Goal: Task Accomplishment & Management: Manage account settings

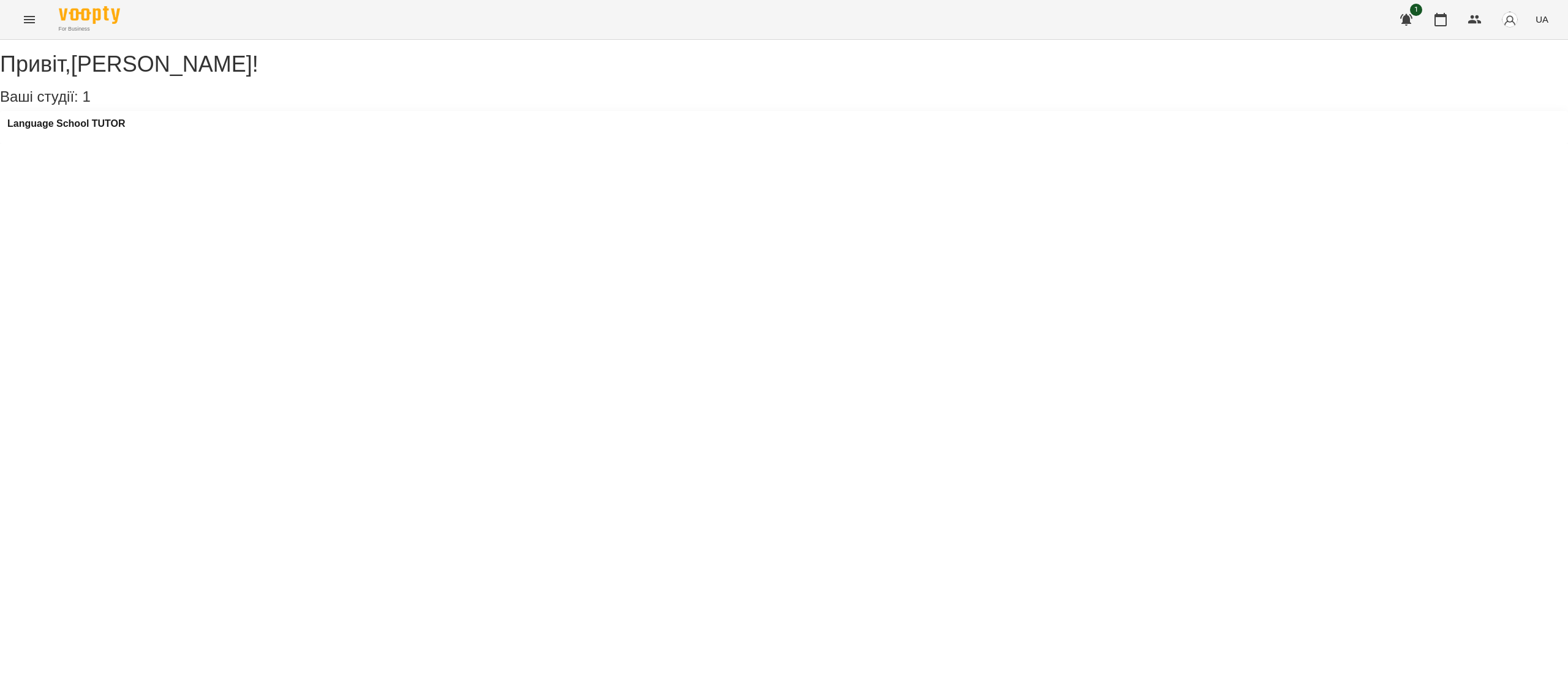
click at [89, 137] on div "Language School TUTOR" at bounding box center [66, 127] width 118 height 18
click at [107, 129] on h3 "Language School TUTOR" at bounding box center [66, 124] width 118 height 11
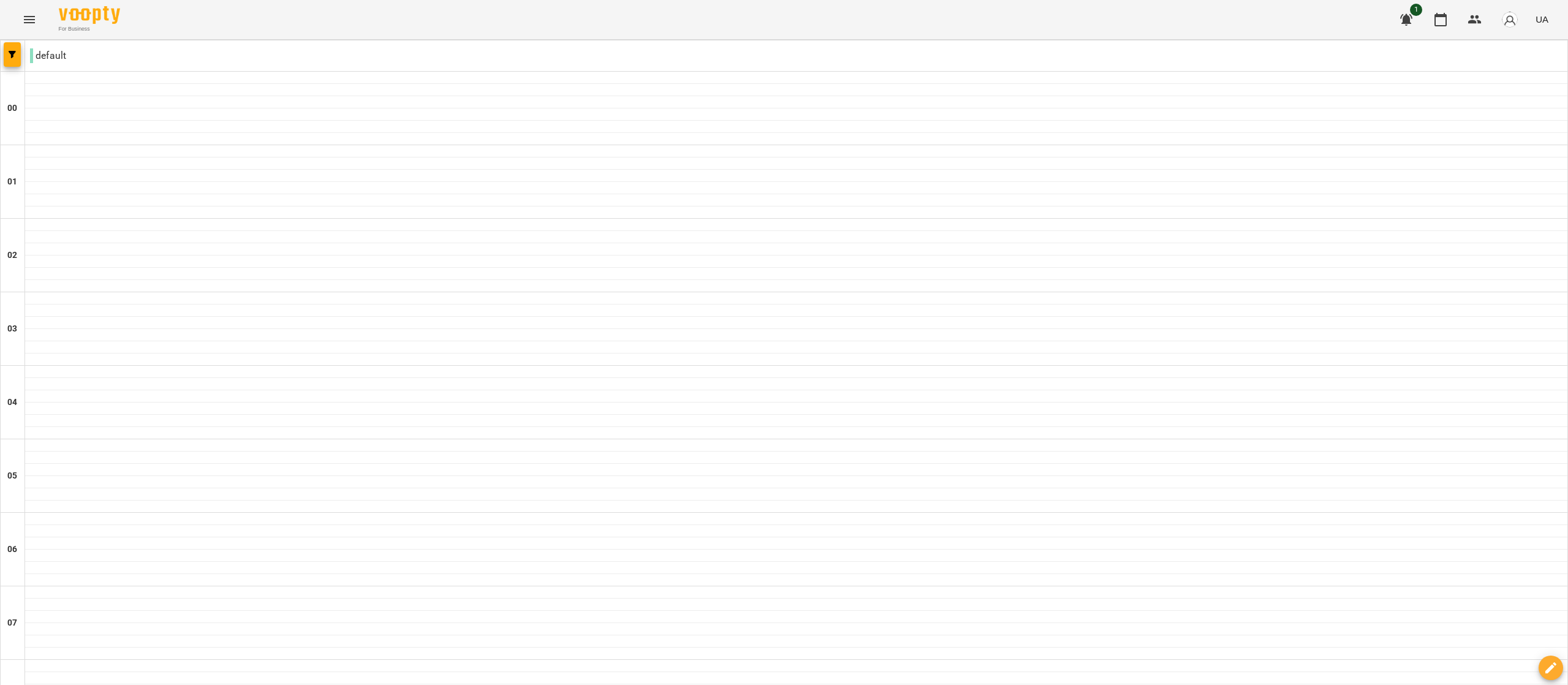
scroll to position [1159, 0]
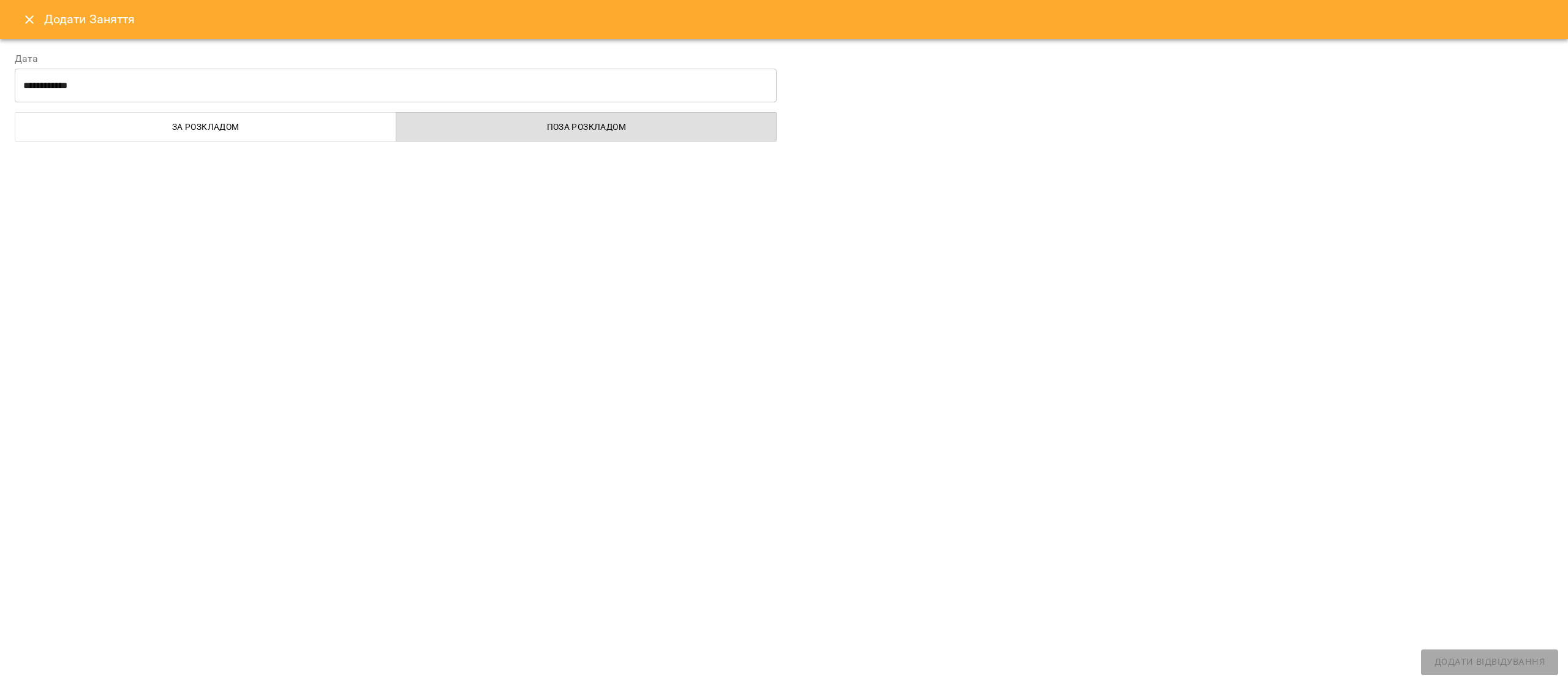
select select "**********"
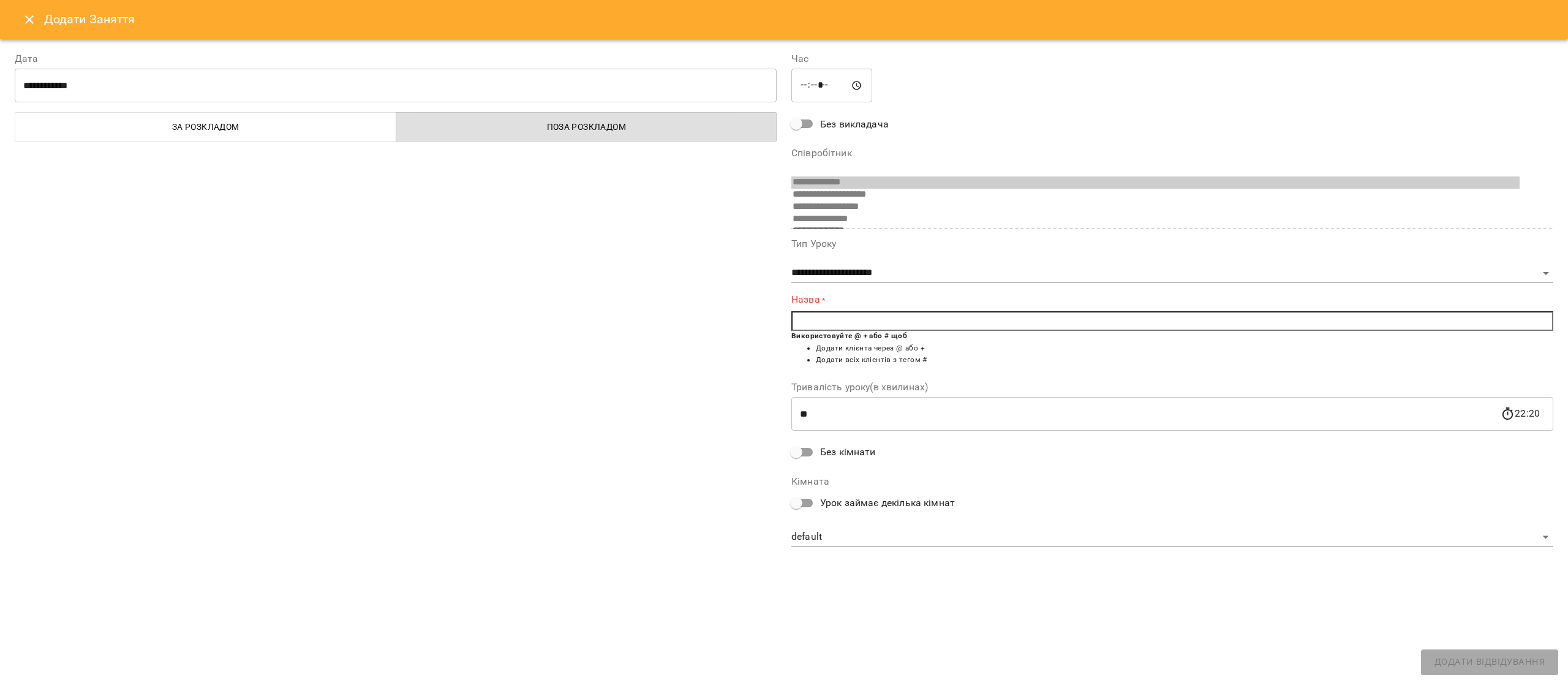
scroll to position [117, 0]
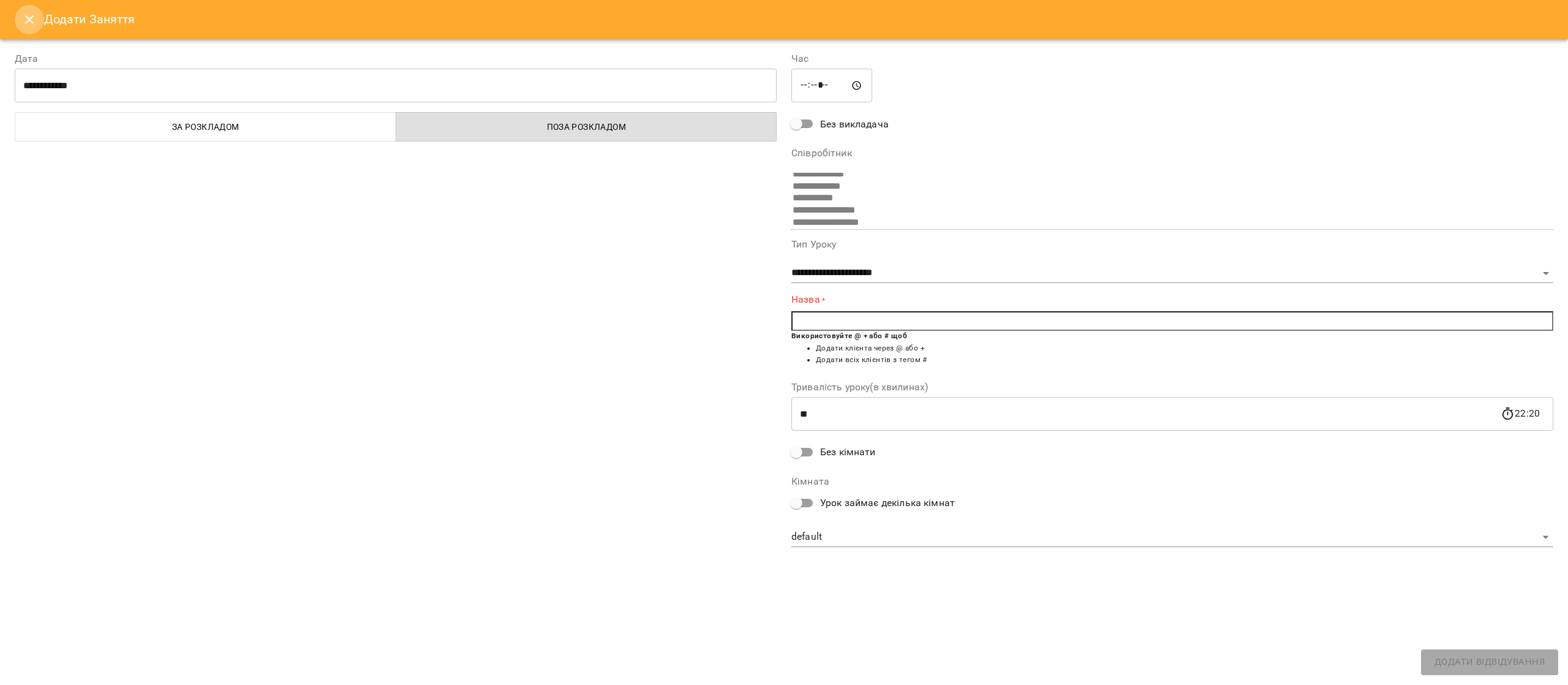
click at [30, 21] on icon "Close" at bounding box center [30, 20] width 8 height 8
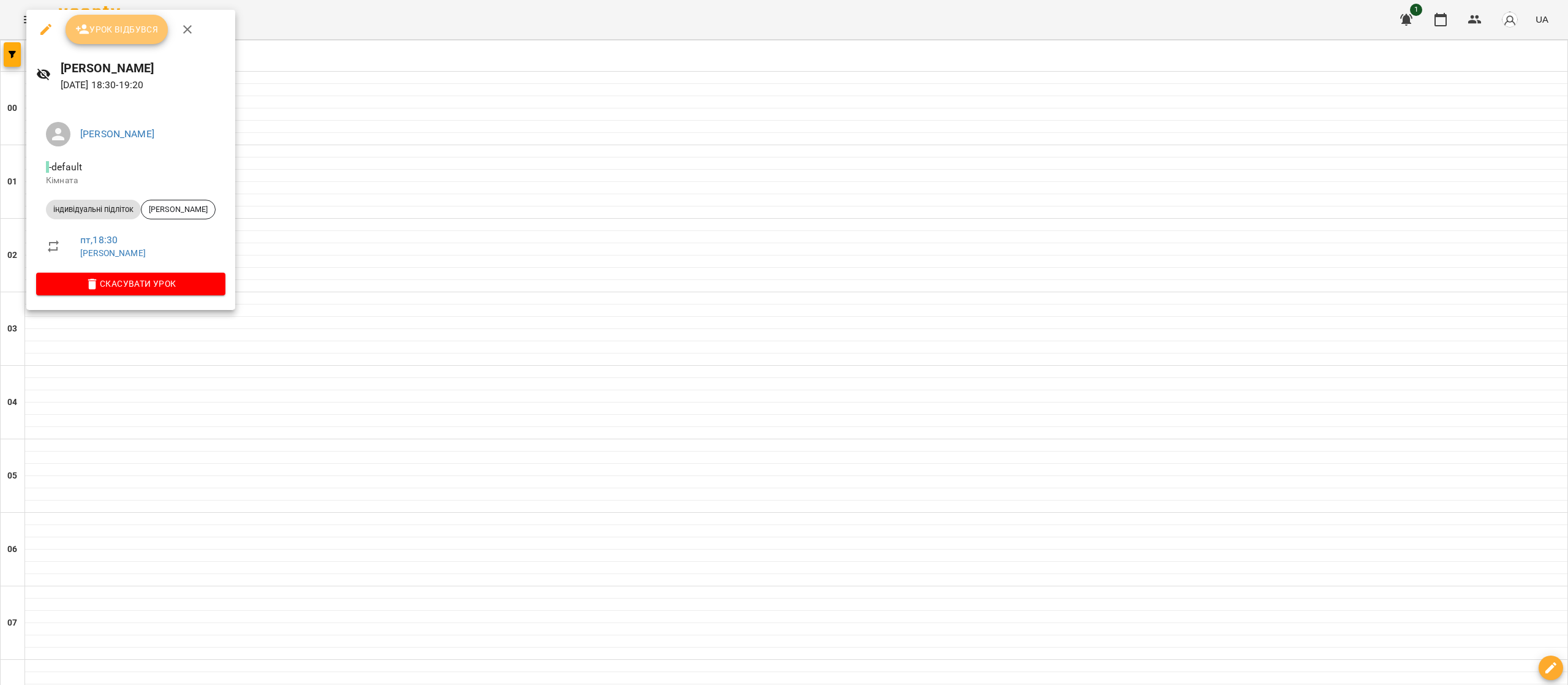
click at [143, 43] on button "Урок відбувся" at bounding box center [117, 30] width 103 height 30
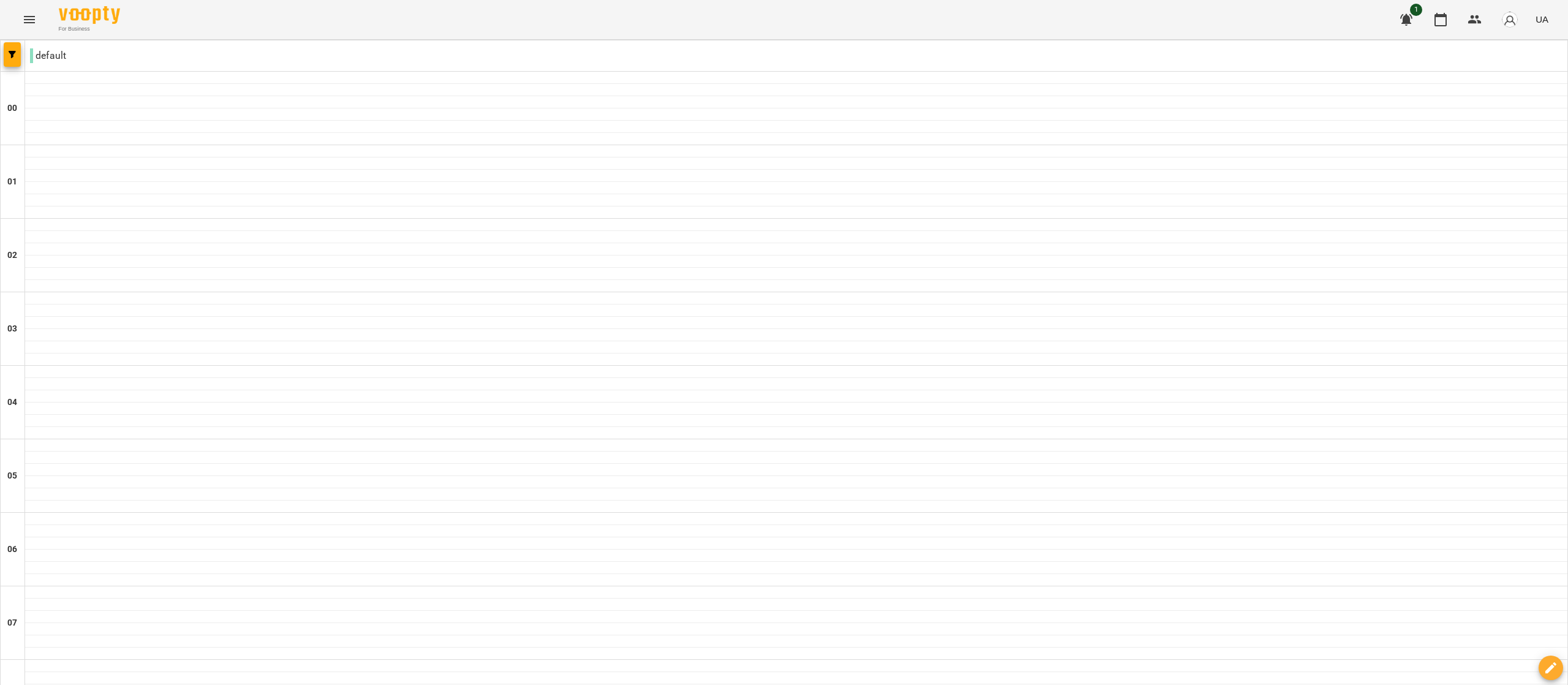
scroll to position [822, 0]
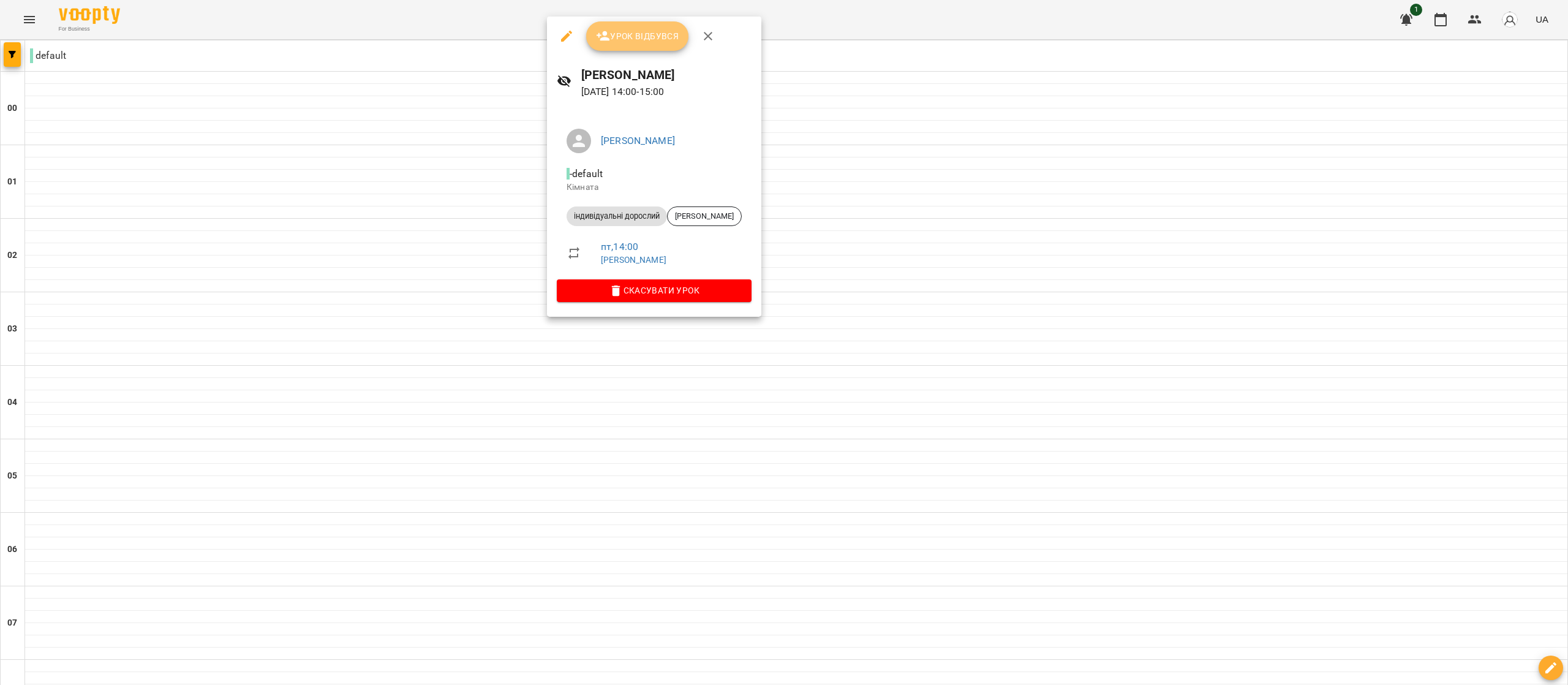
click at [662, 25] on button "Урок відбувся" at bounding box center [637, 36] width 103 height 30
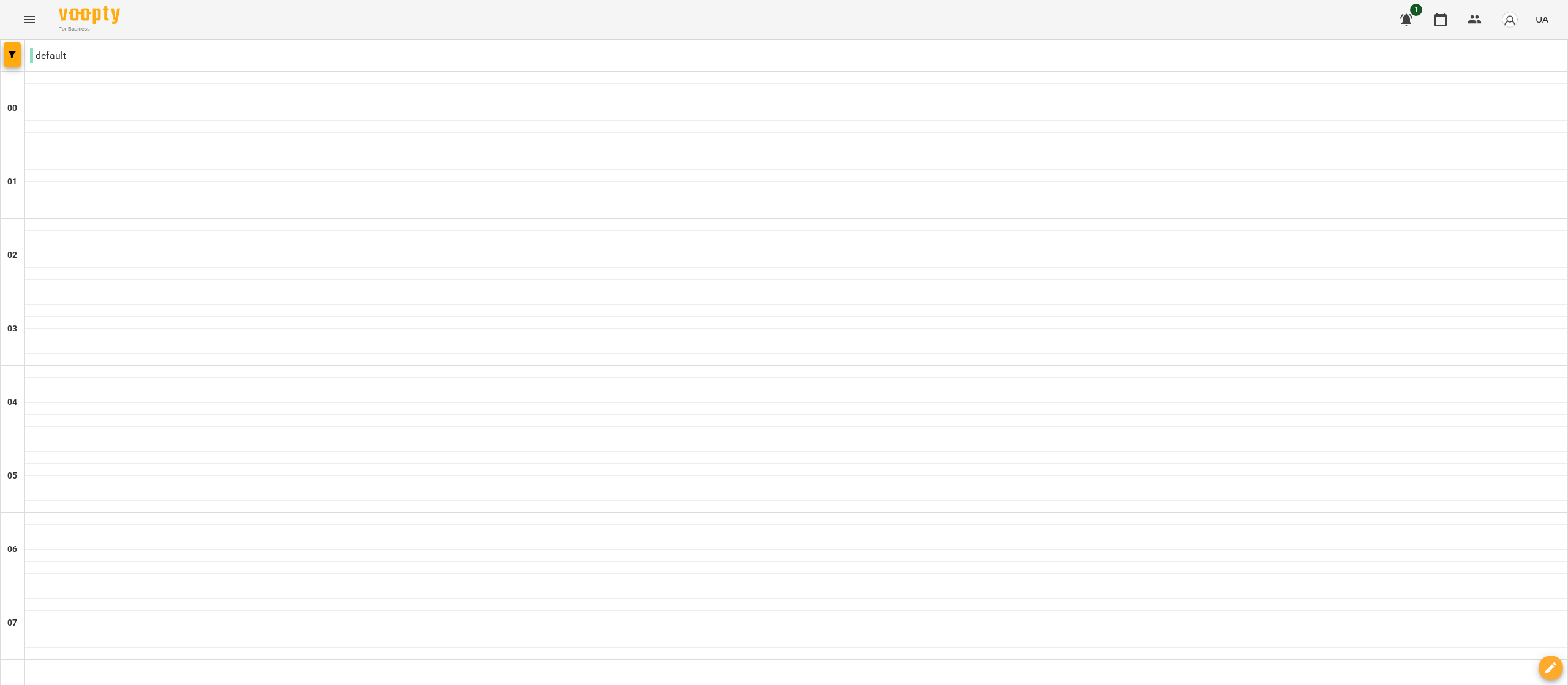
scroll to position [1042, 0]
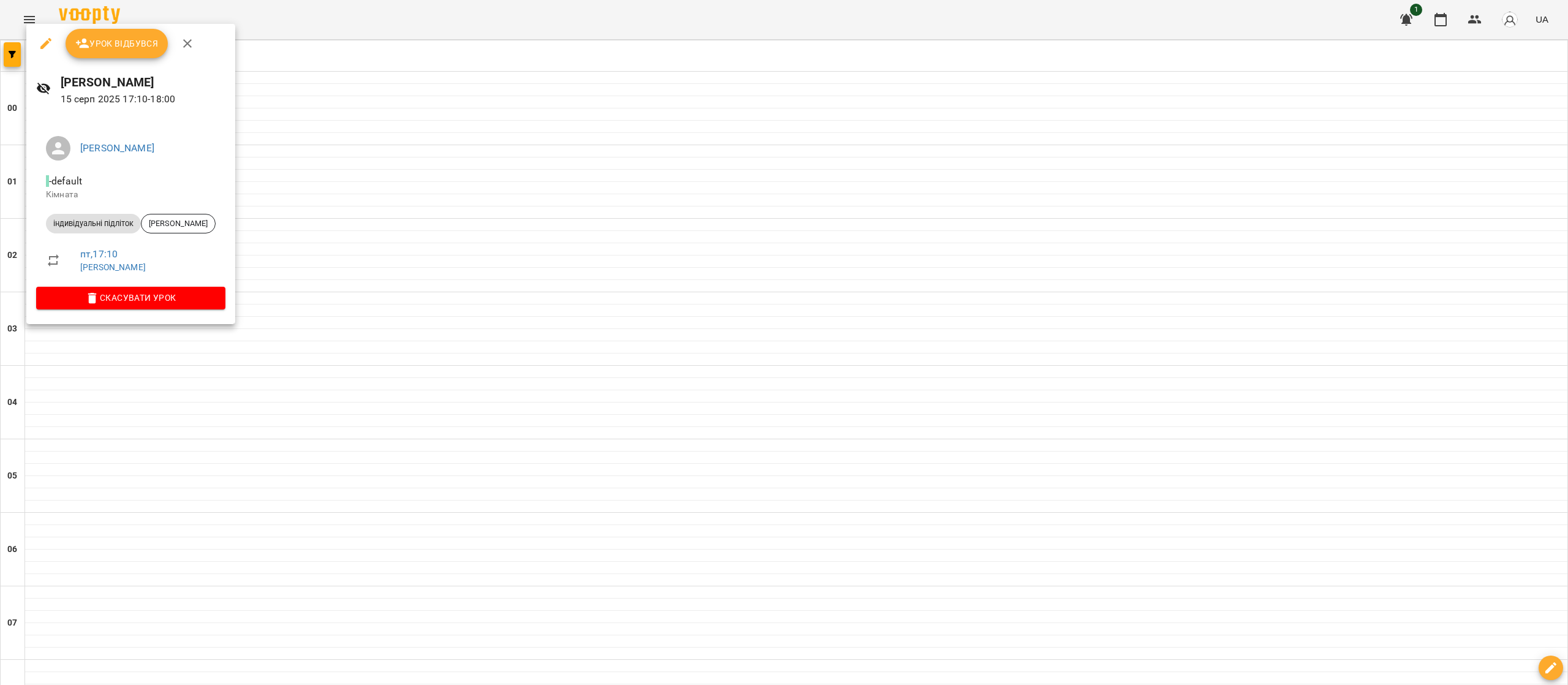
click at [117, 33] on button "Урок відбувся" at bounding box center [117, 44] width 103 height 30
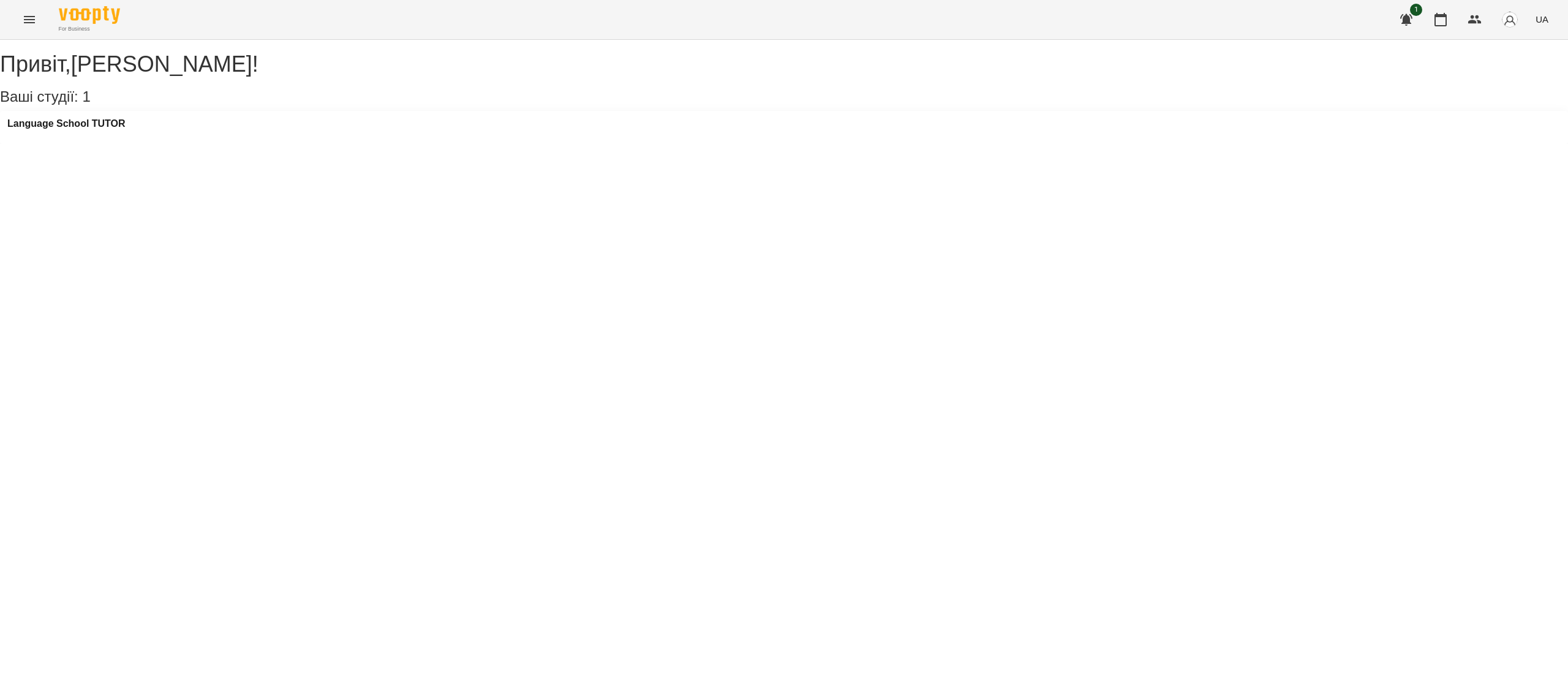
click at [134, 129] on div "Language School TUTOR" at bounding box center [784, 127] width 1568 height 33
click at [122, 129] on h3 "Language School TUTOR" at bounding box center [66, 124] width 118 height 11
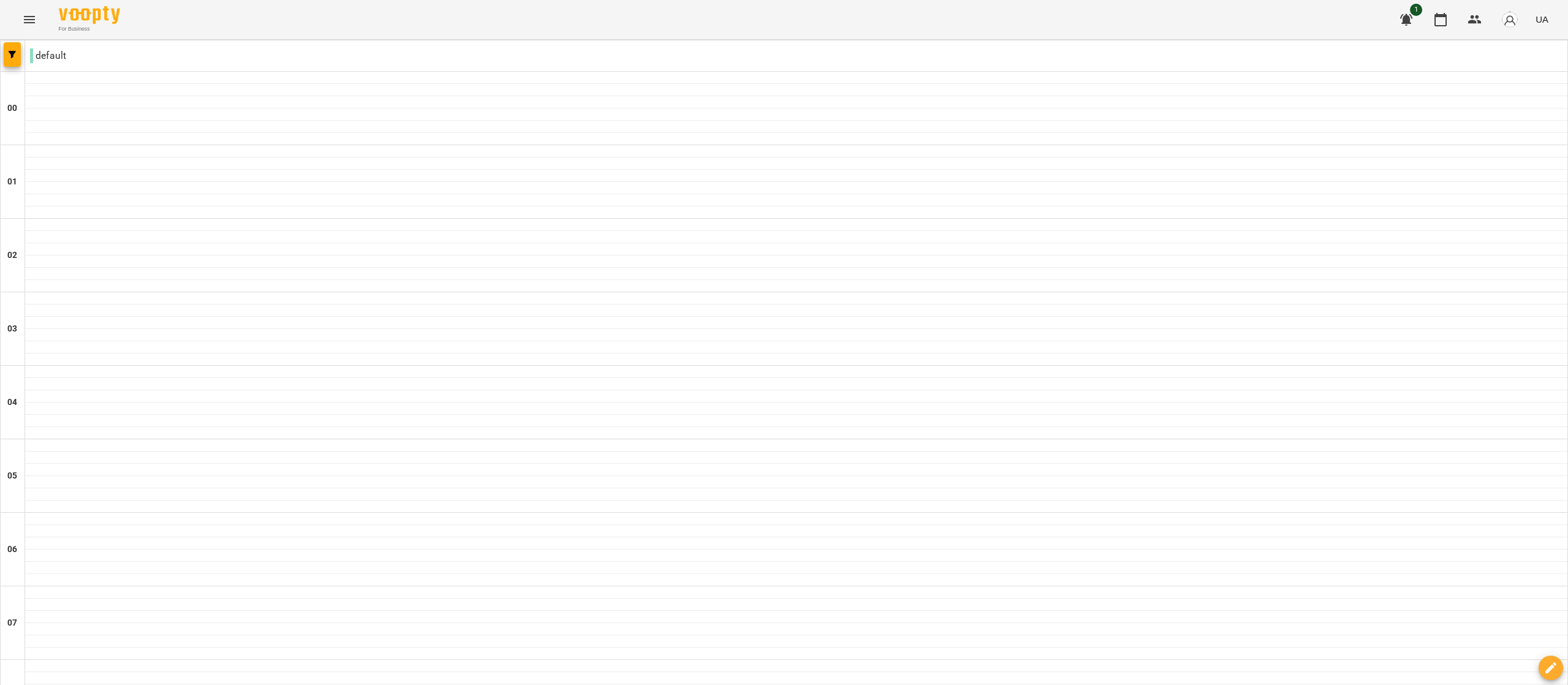
scroll to position [1159, 0]
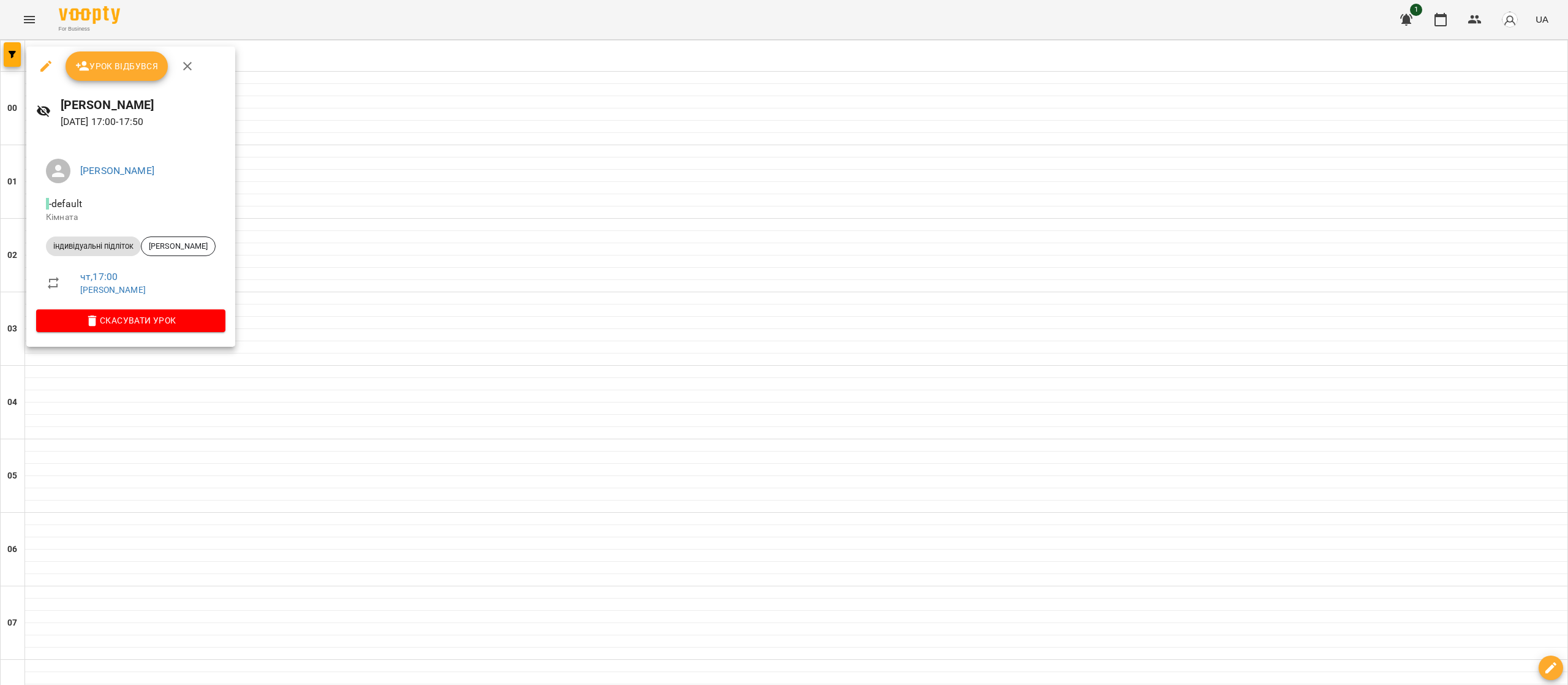
click at [914, 350] on div at bounding box center [784, 342] width 1568 height 685
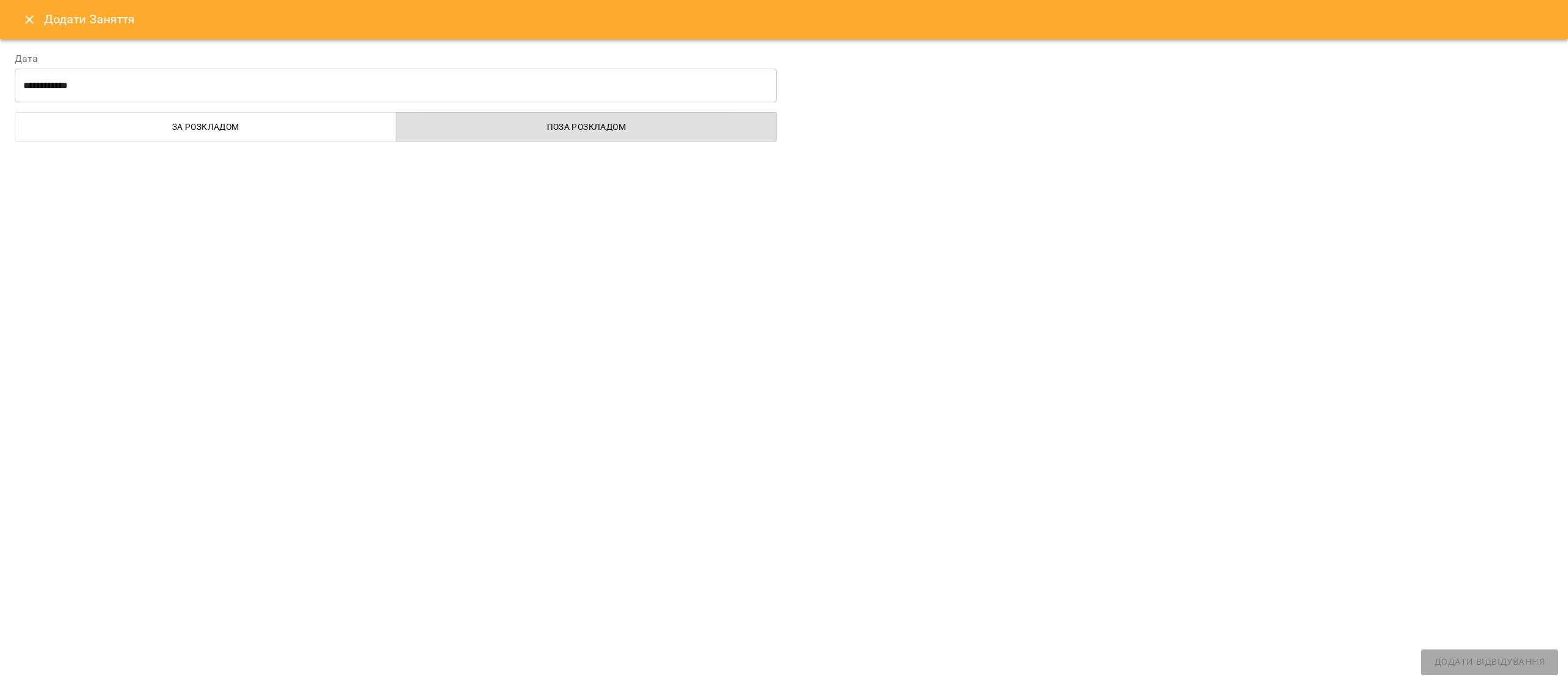
drag, startPoint x: 1555, startPoint y: 415, endPoint x: 1567, endPoint y: 367, distance: 49.5
click at [1567, 367] on div "**********" at bounding box center [784, 362] width 1568 height 646
select select "**********"
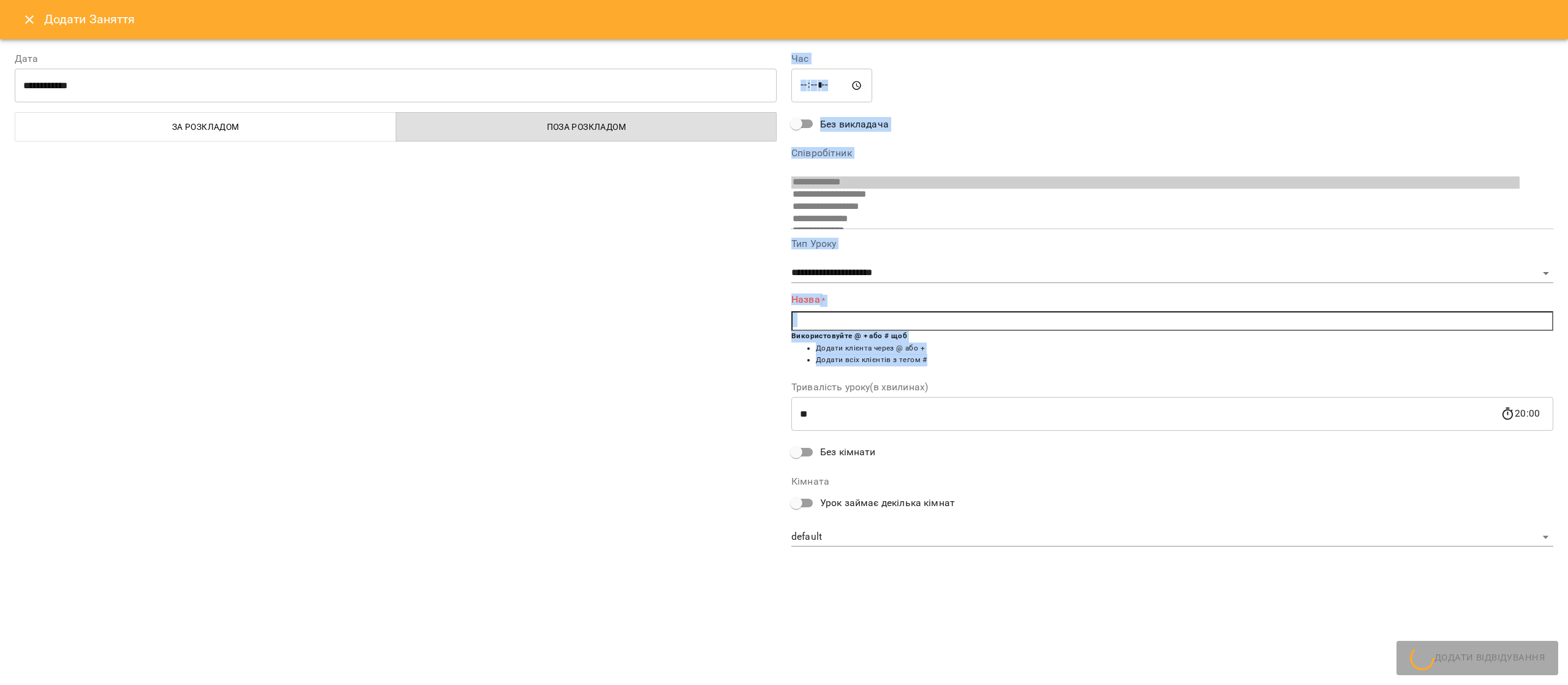
scroll to position [117, 0]
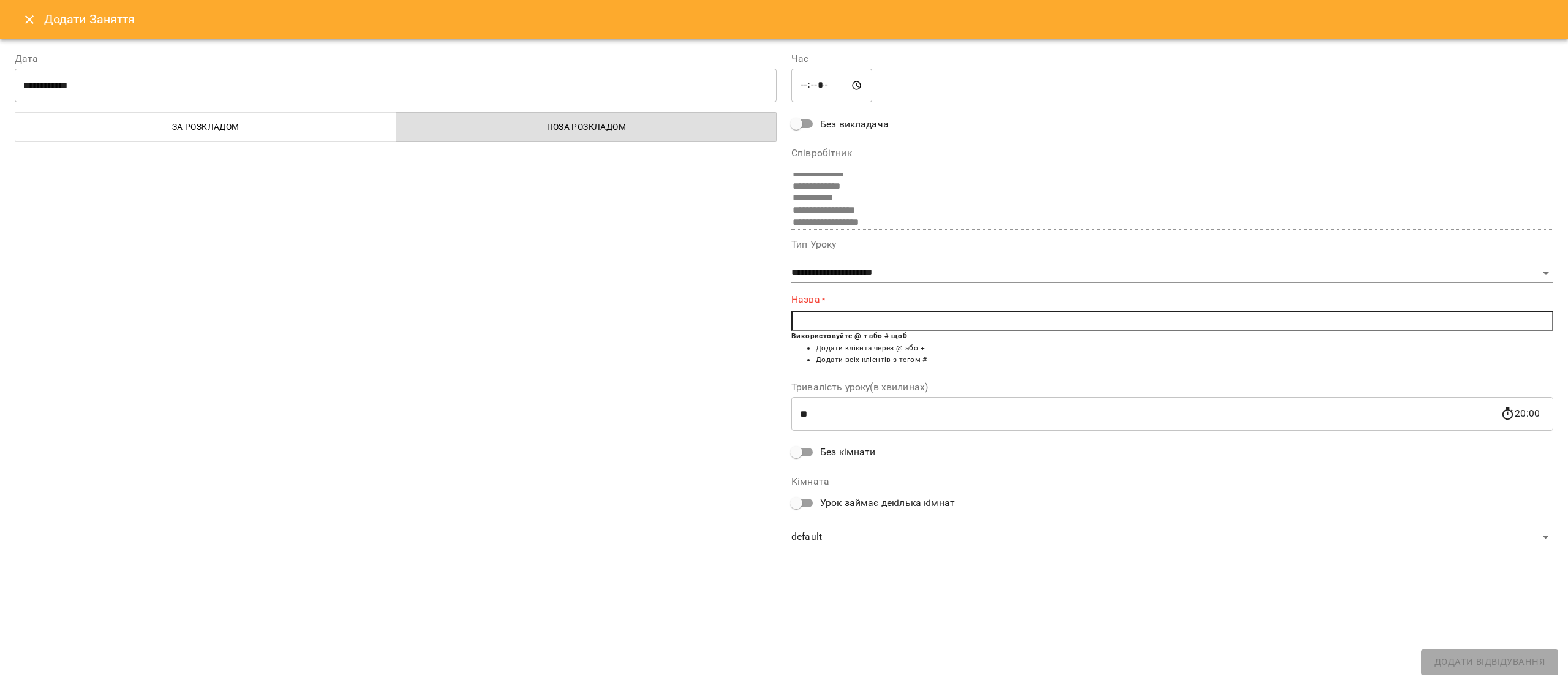
click at [13, 25] on div "Додати Заняття" at bounding box center [784, 19] width 1568 height 39
click at [23, 25] on icon "Close" at bounding box center [29, 19] width 15 height 15
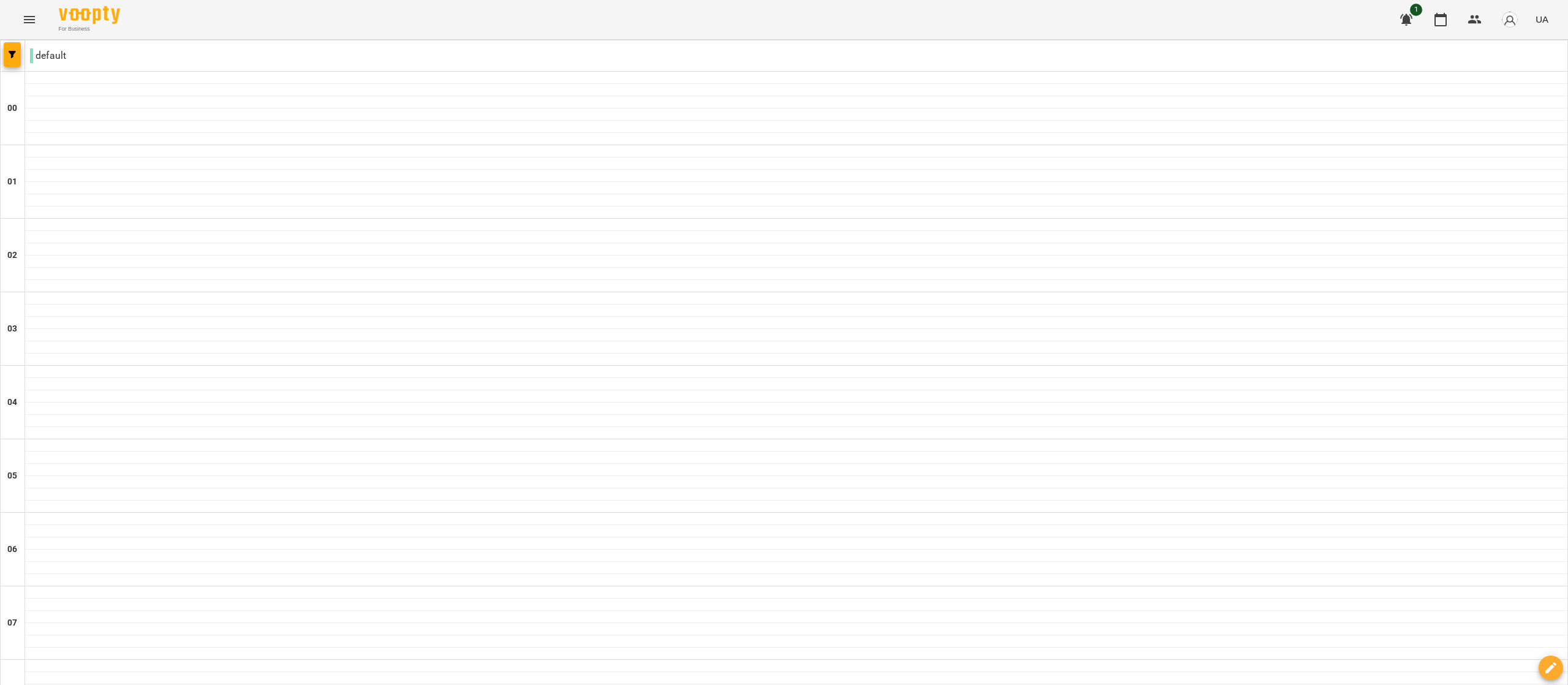
scroll to position [1105, 0]
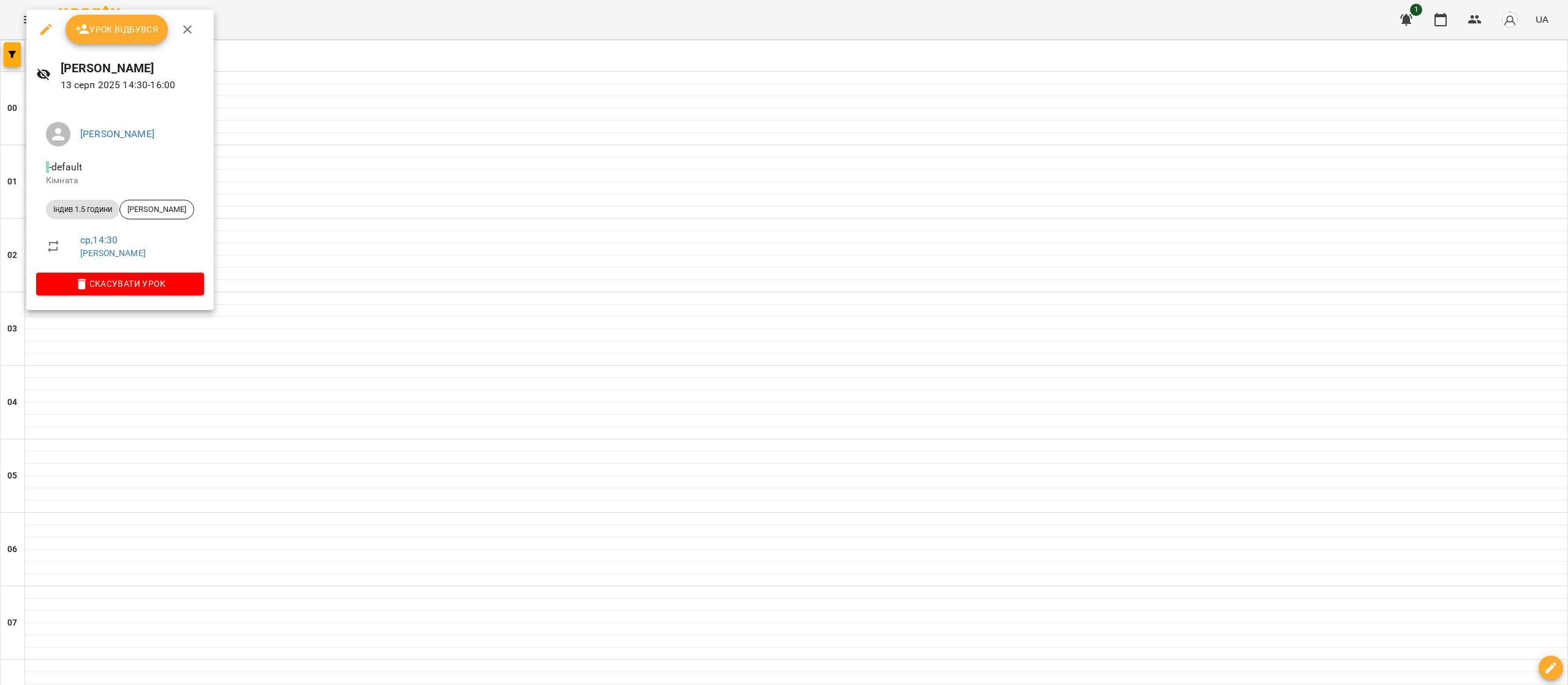
click at [121, 17] on button "Урок відбувся" at bounding box center [117, 30] width 103 height 30
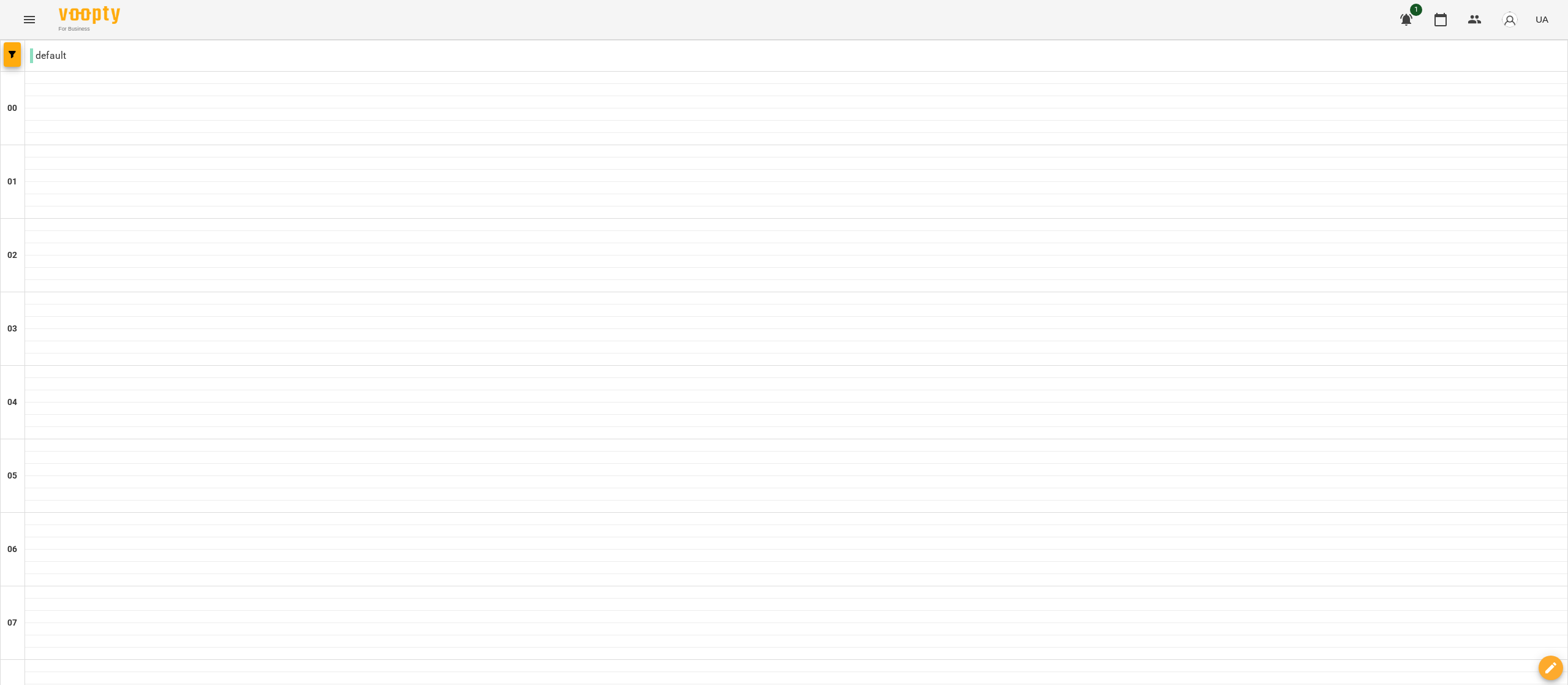
scroll to position [1159, 0]
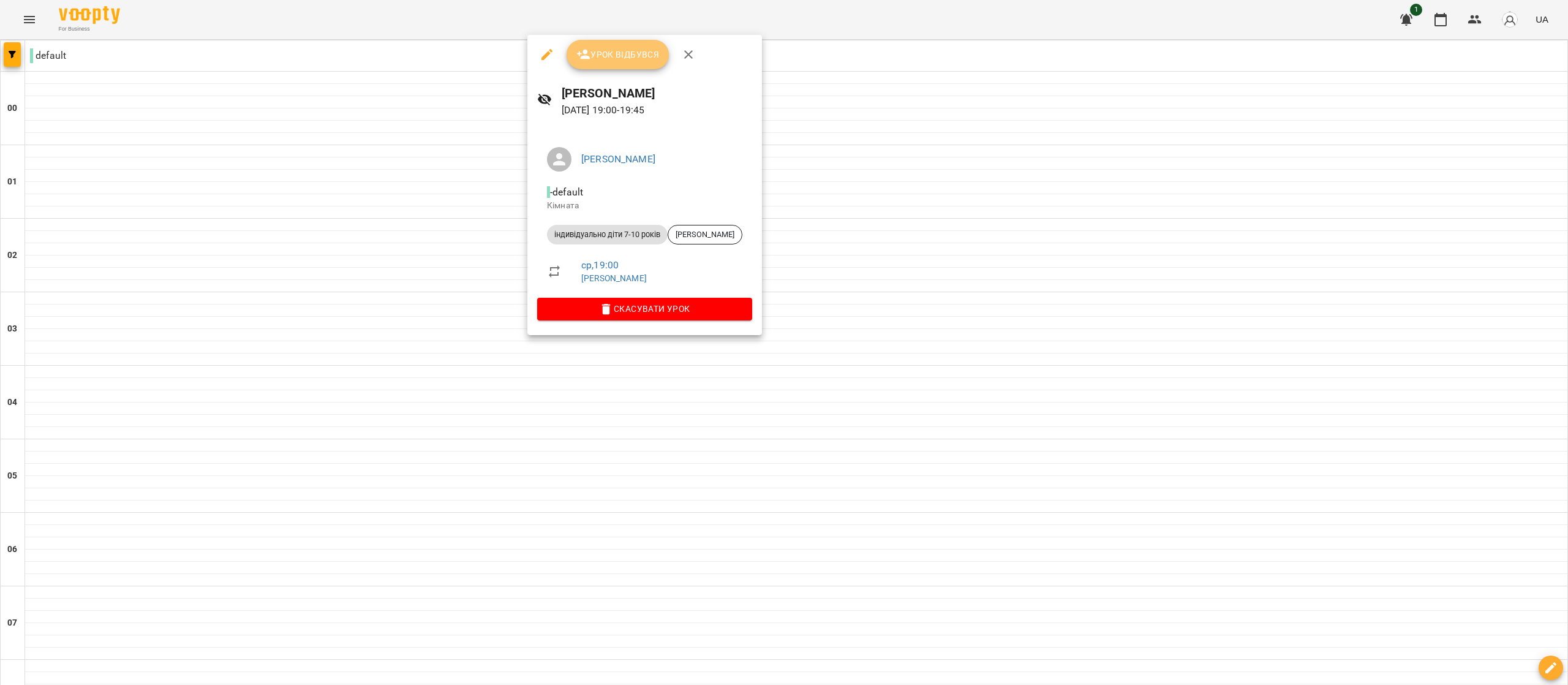
click at [619, 62] on button "Урок відбувся" at bounding box center [617, 54] width 103 height 30
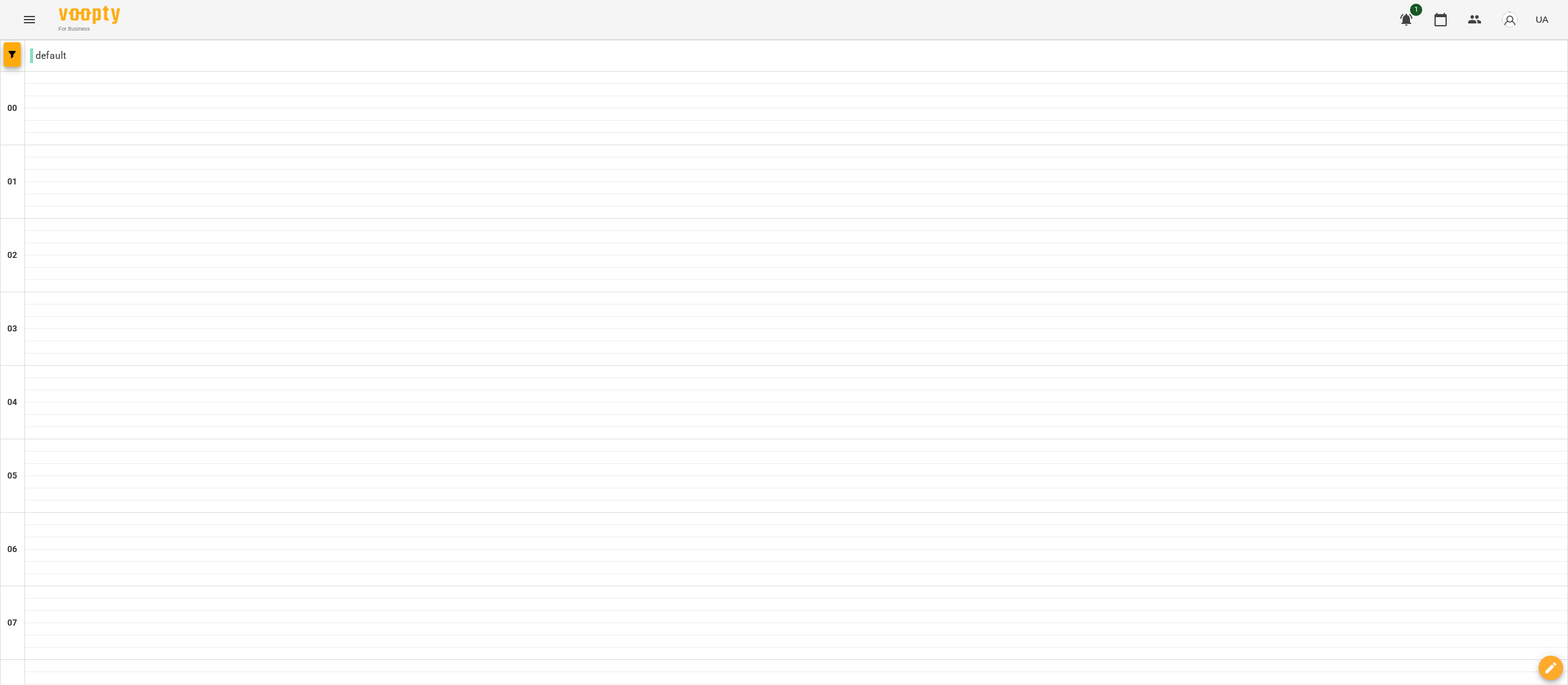
scroll to position [1090, 0]
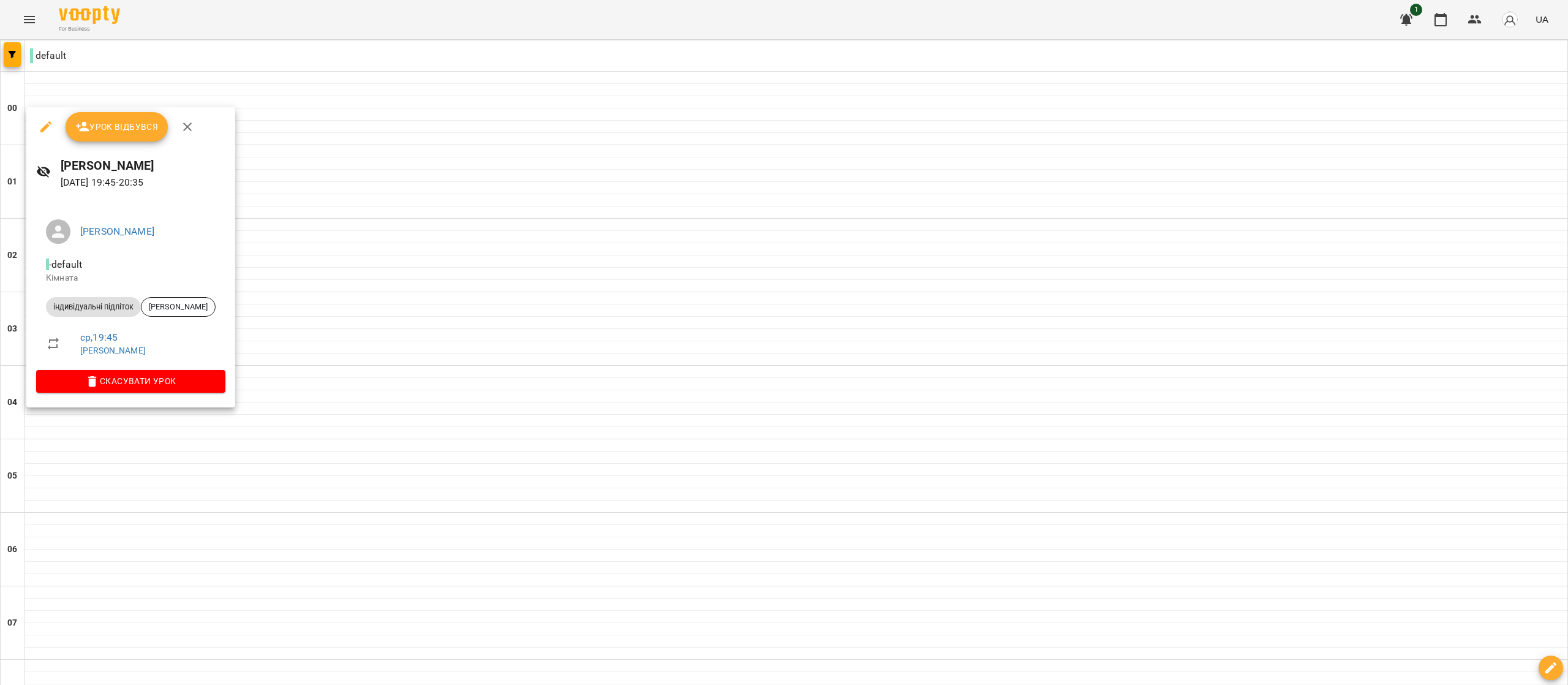
click at [121, 125] on span "Урок відбувся" at bounding box center [117, 127] width 83 height 15
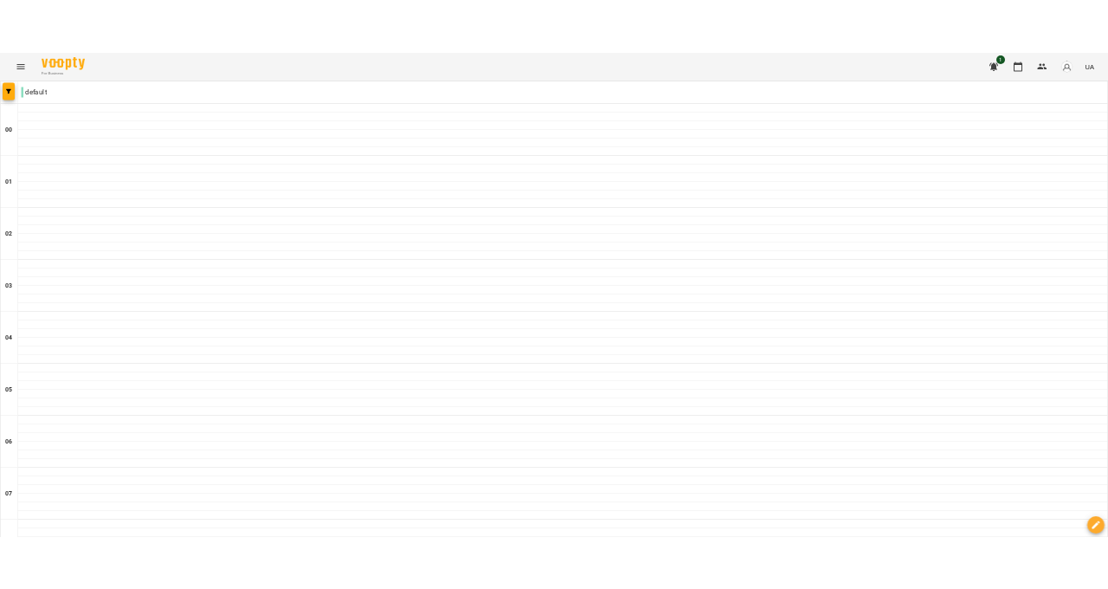
scroll to position [1638, 0]
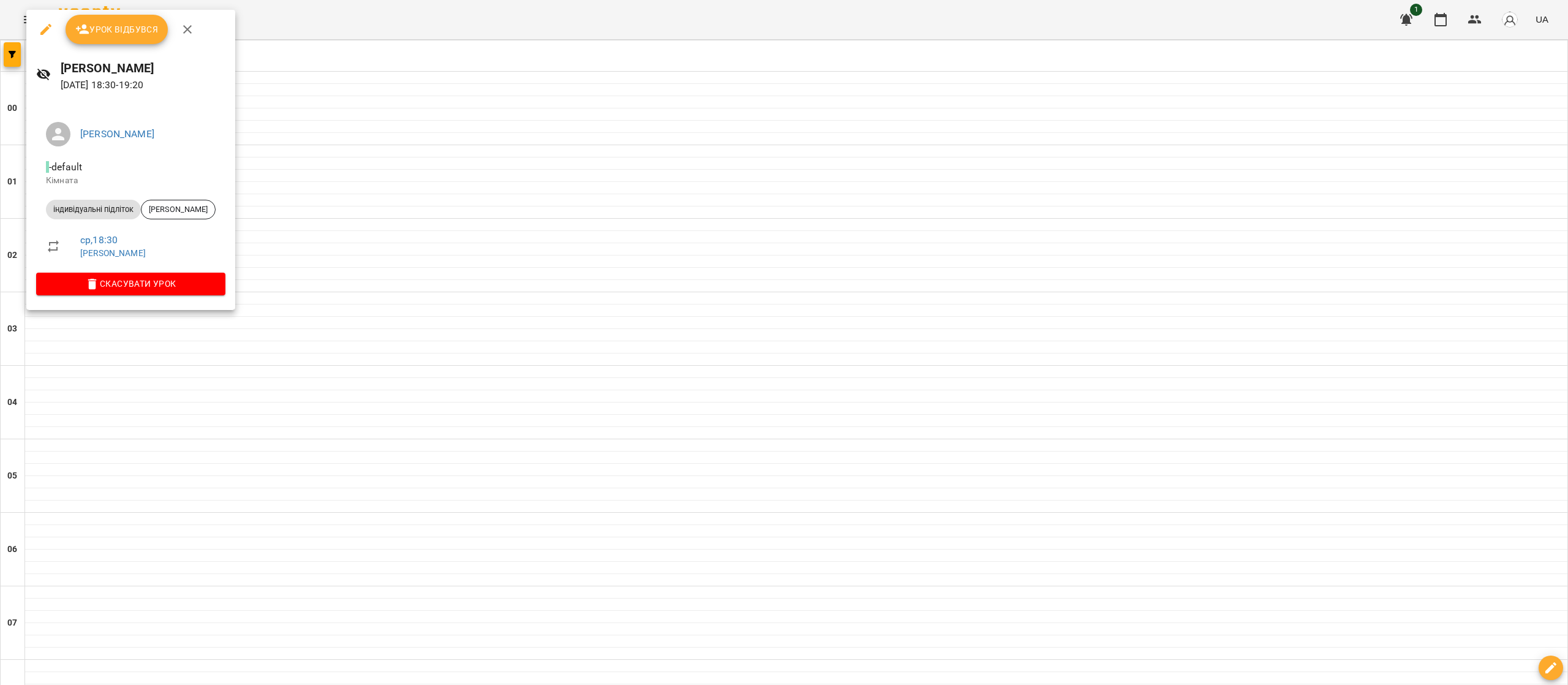
click at [105, 34] on span "Урок відбувся" at bounding box center [117, 29] width 83 height 15
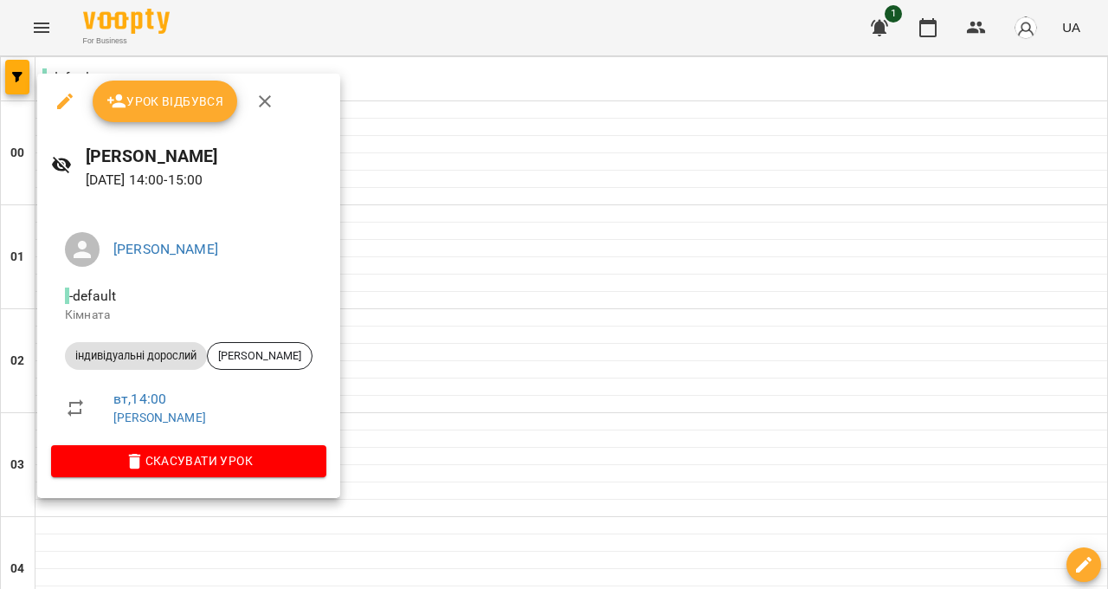
click at [139, 89] on button "Урок відбувся" at bounding box center [165, 102] width 145 height 42
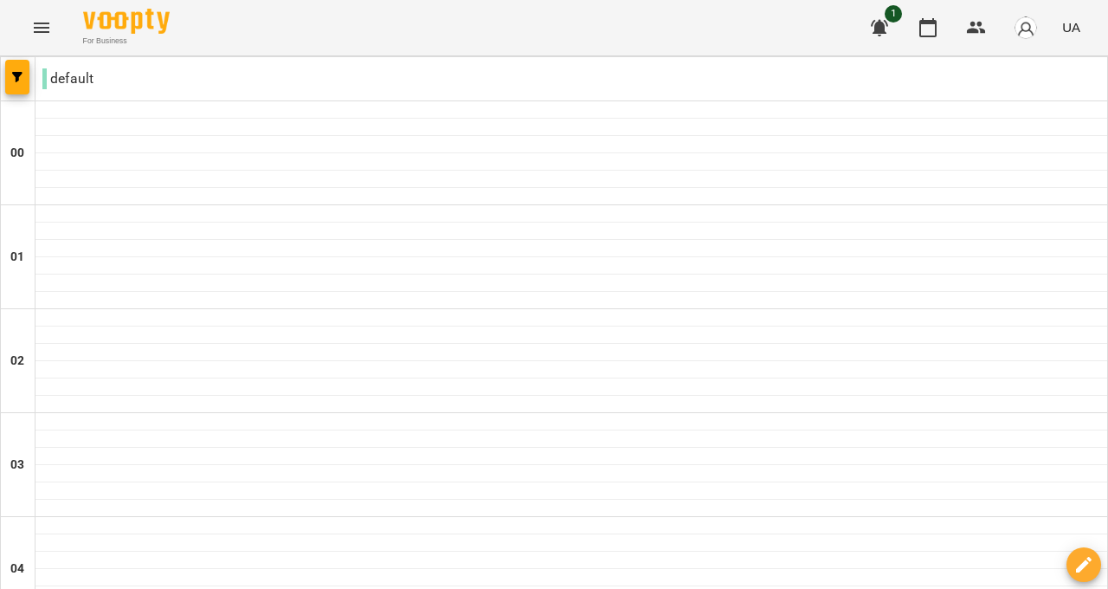
scroll to position [1334, 0]
